Goal: Task Accomplishment & Management: Manage account settings

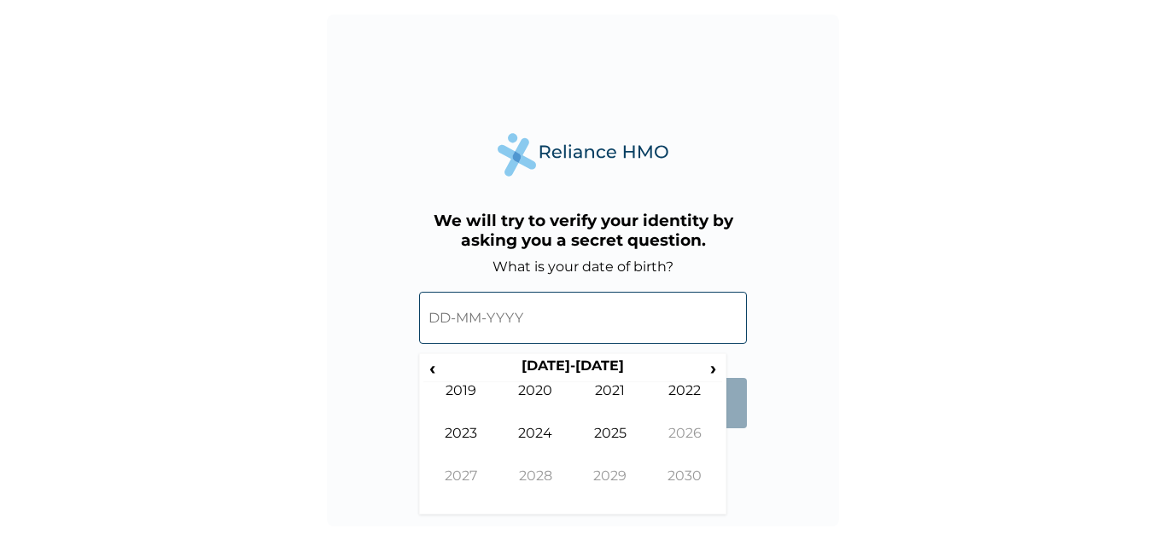
click at [440, 316] on input "text" at bounding box center [583, 318] width 328 height 52
click at [603, 358] on th "[DATE]-[DATE]" at bounding box center [572, 370] width 262 height 24
click at [562, 369] on th "[DATE]-[DATE]" at bounding box center [572, 370] width 262 height 24
click at [429, 365] on span "‹" at bounding box center [432, 368] width 18 height 21
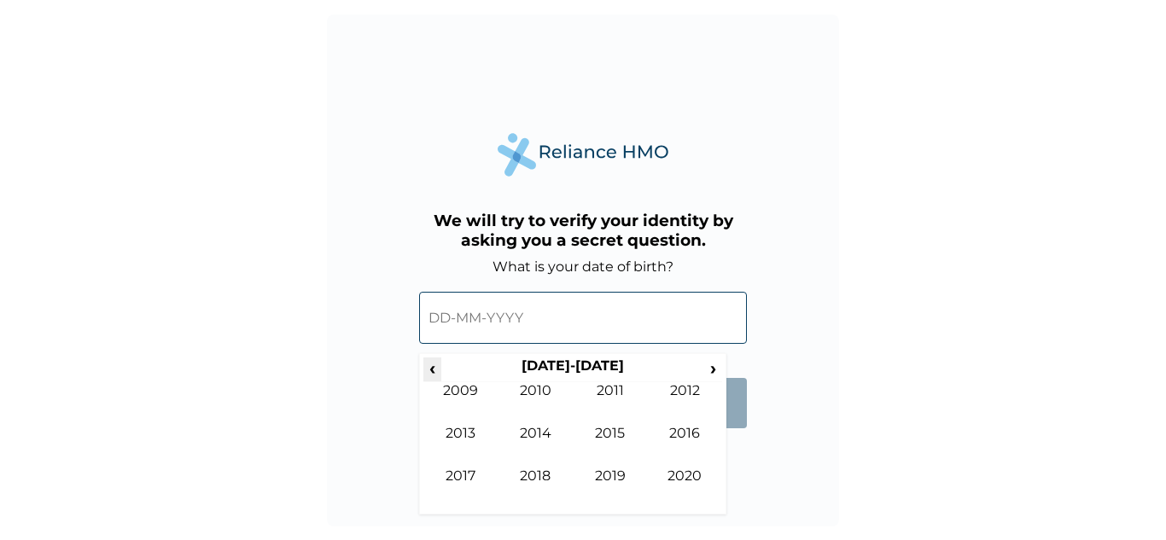
click at [429, 365] on span "‹" at bounding box center [432, 368] width 18 height 21
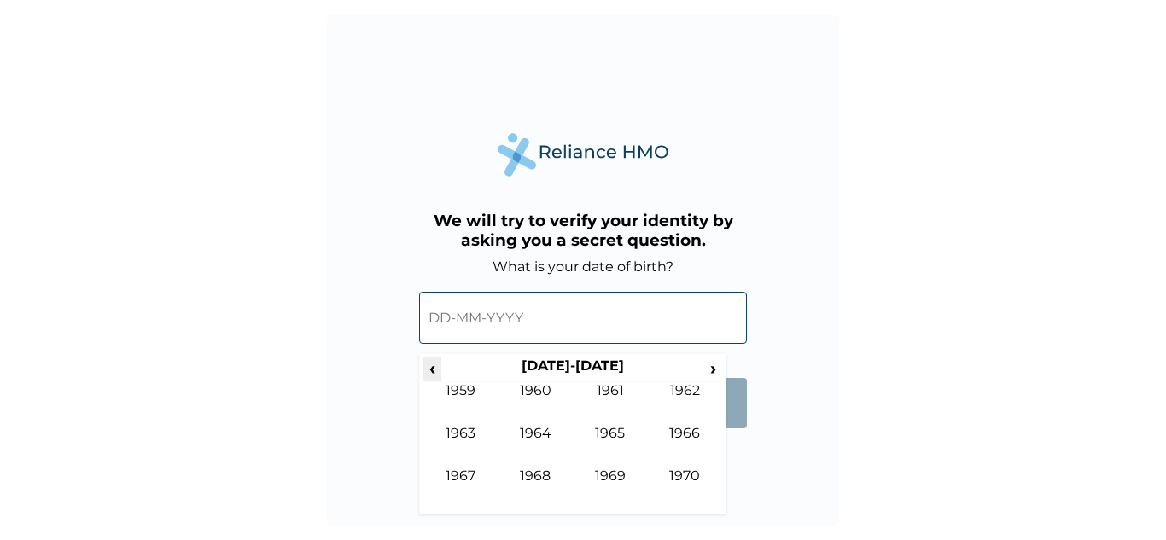
click at [429, 365] on span "‹" at bounding box center [432, 368] width 18 height 21
click at [710, 373] on span "›" at bounding box center [713, 368] width 19 height 21
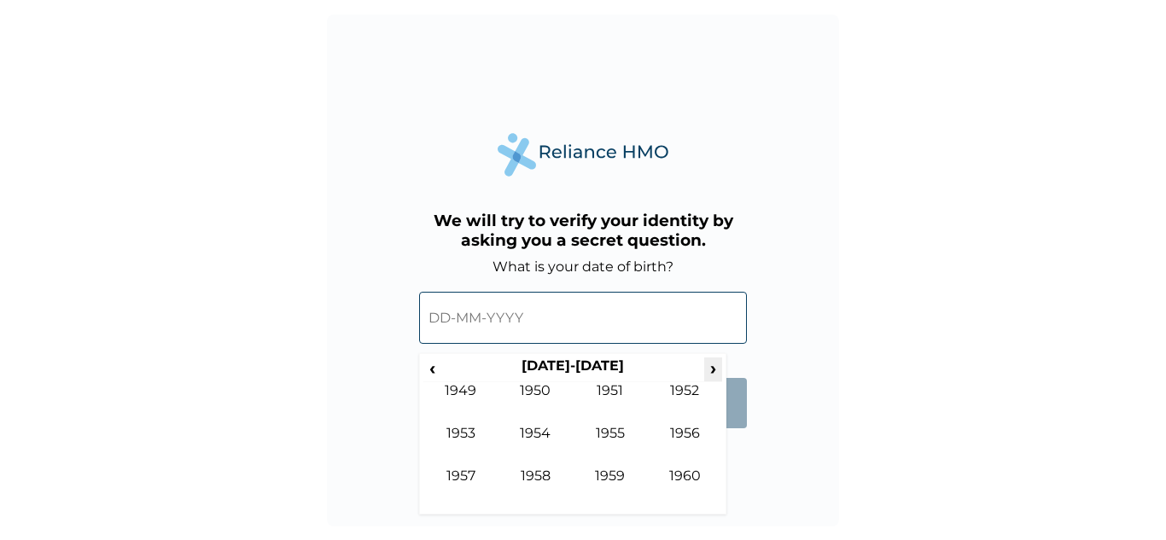
click at [710, 373] on span "›" at bounding box center [713, 368] width 19 height 21
click at [592, 386] on td "1961" at bounding box center [610, 403] width 75 height 43
click at [679, 471] on td "Dec" at bounding box center [685, 489] width 75 height 43
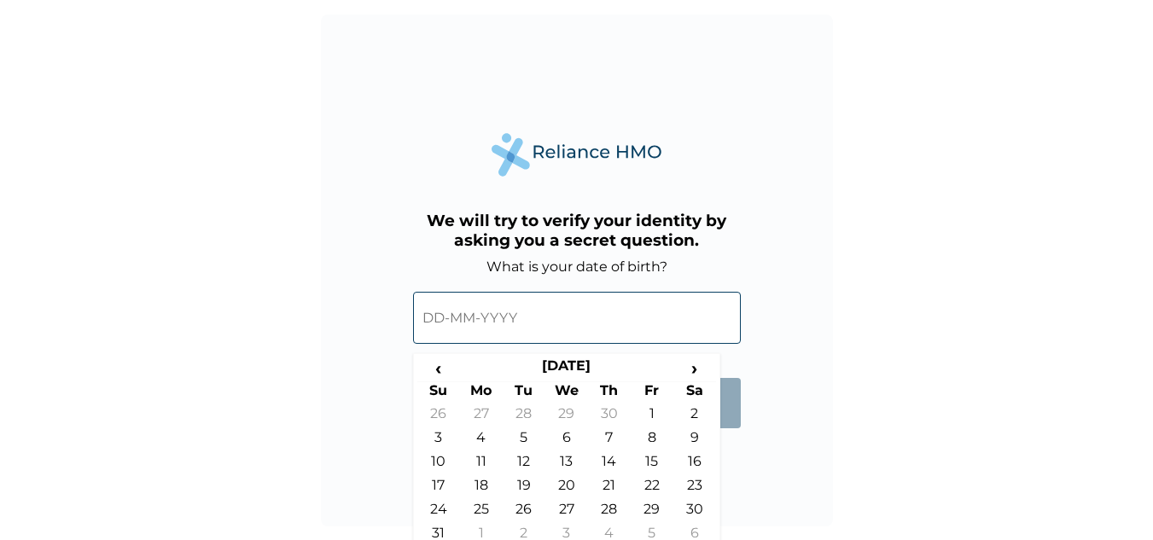
click at [618, 318] on input "text" at bounding box center [577, 318] width 328 height 52
click at [521, 484] on td "19" at bounding box center [524, 489] width 43 height 24
type input "[DATE]"
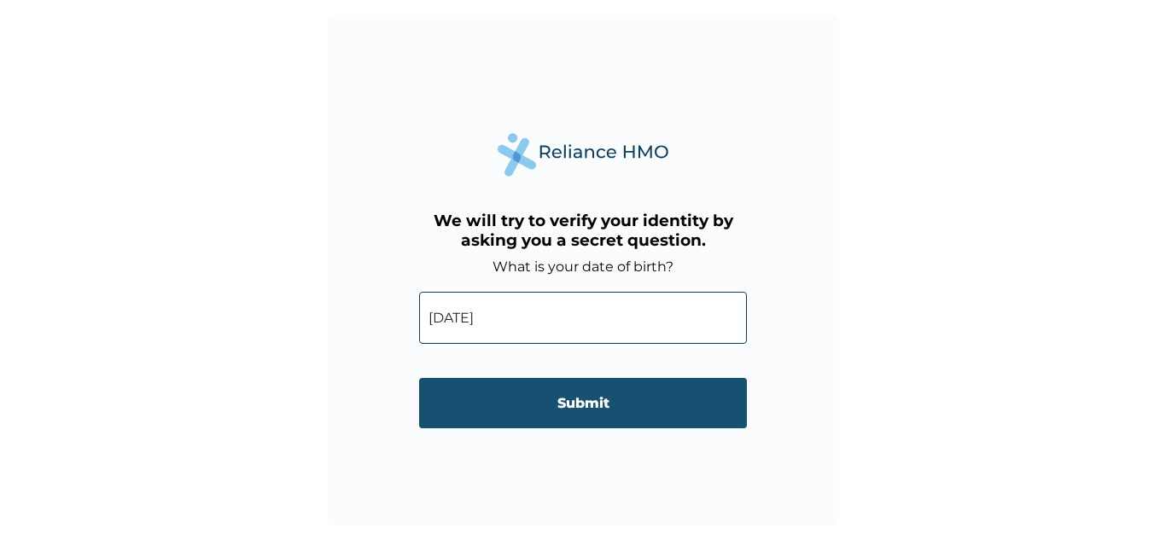
click at [568, 416] on input "Submit" at bounding box center [583, 403] width 328 height 50
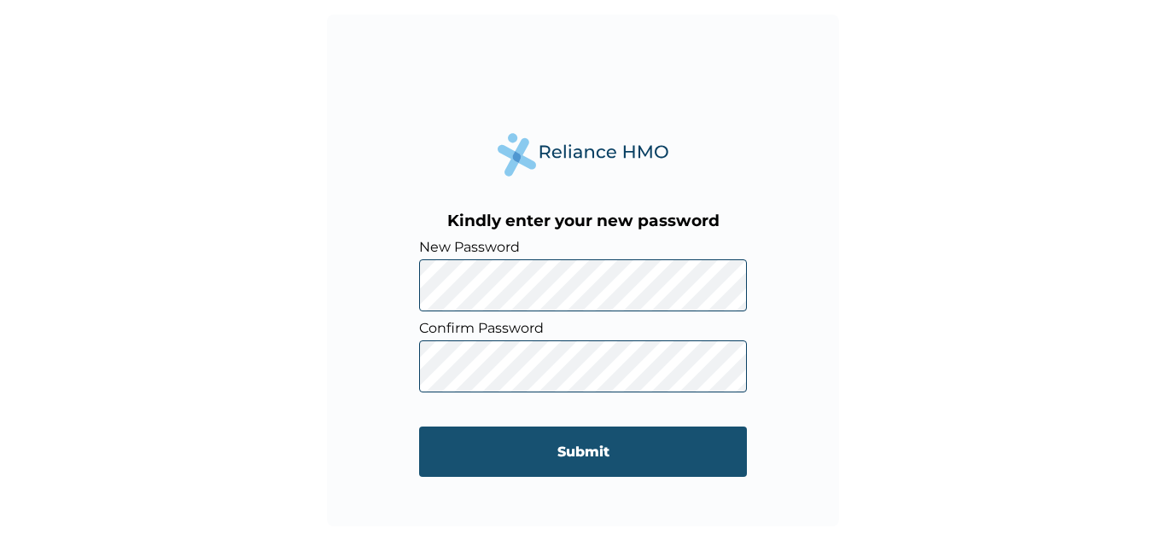
click at [541, 438] on input "Submit" at bounding box center [583, 452] width 328 height 50
